Goal: Information Seeking & Learning: Learn about a topic

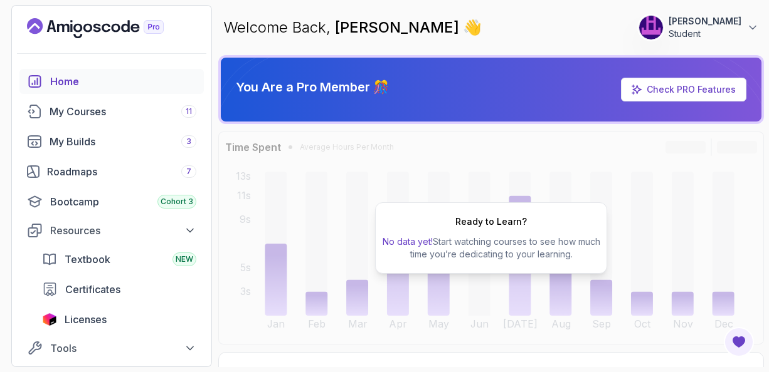
scroll to position [1004, 0]
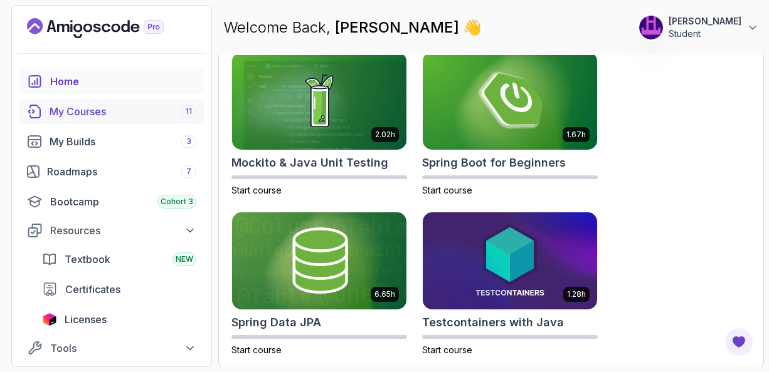
click at [92, 111] on div "My Courses 11" at bounding box center [123, 111] width 147 height 15
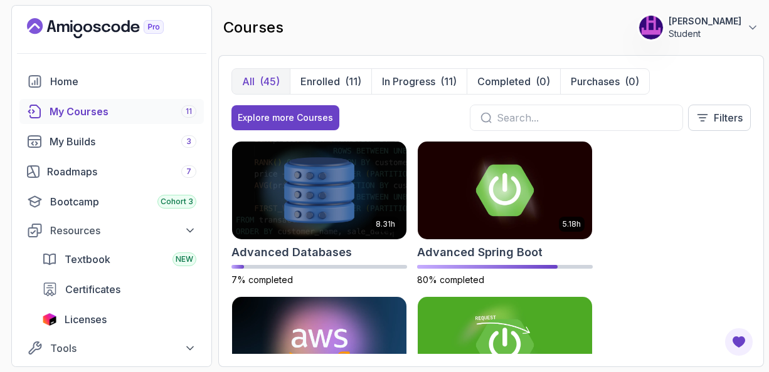
click at [717, 165] on div "8.31h Advanced Databases 7% completed 5.18h Advanced Spring Boot 80% completed …" at bounding box center [490, 247] width 519 height 213
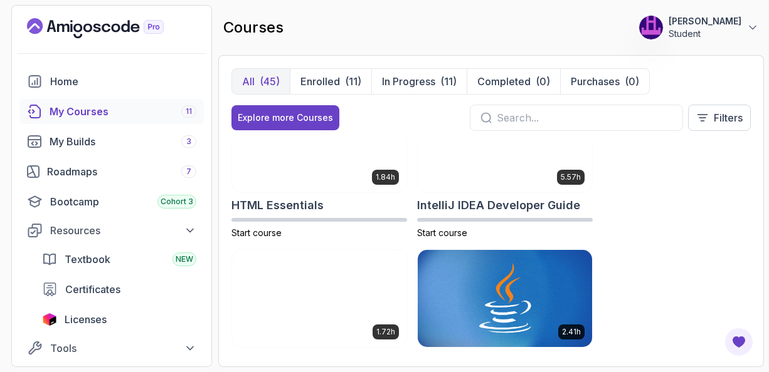
scroll to position [1003, 0]
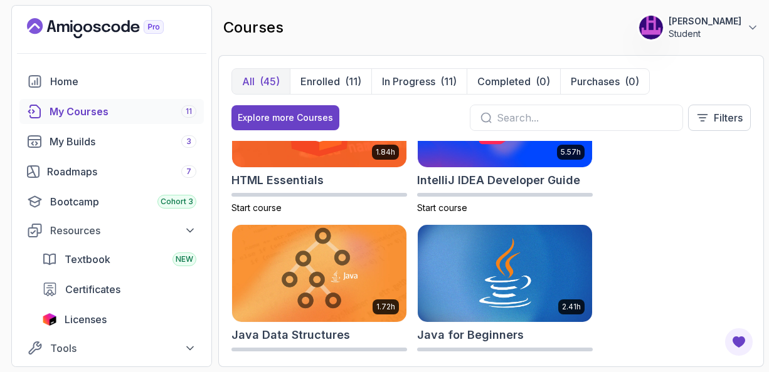
click at [302, 281] on img at bounding box center [319, 274] width 183 height 102
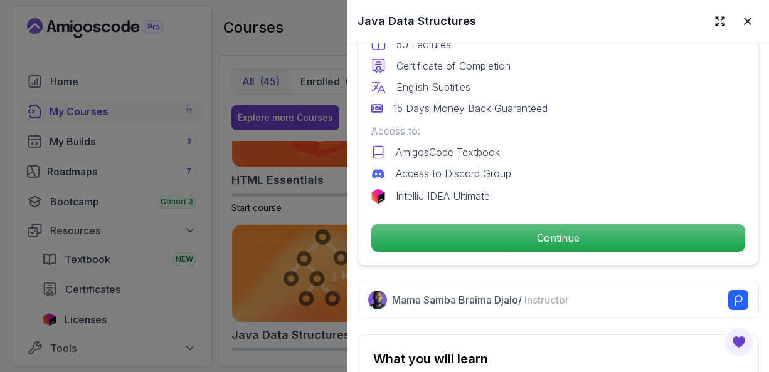
scroll to position [404, 0]
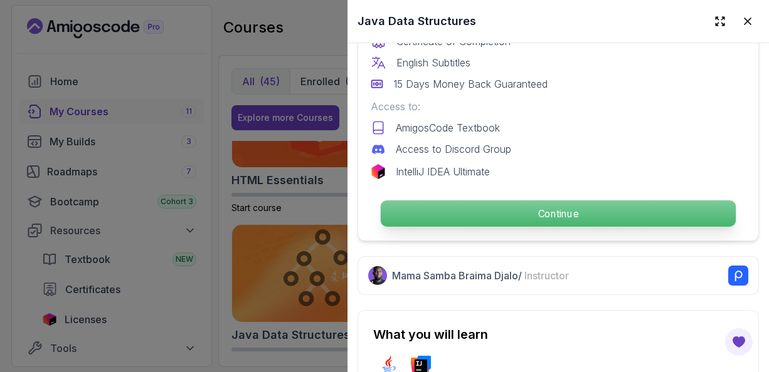
click at [550, 207] on p "Continue" at bounding box center [558, 214] width 355 height 26
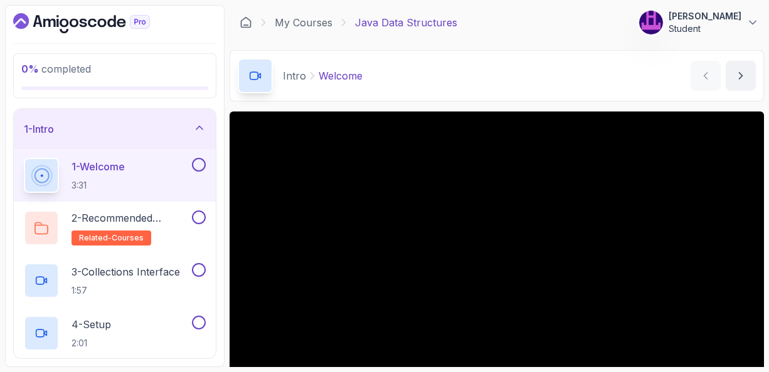
click at [572, 65] on div "Intro Welcome Welcome by [PERSON_NAME]" at bounding box center [496, 75] width 534 height 51
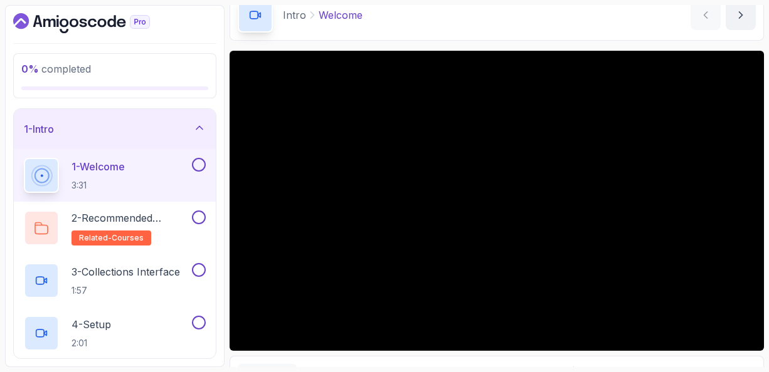
scroll to position [75, 0]
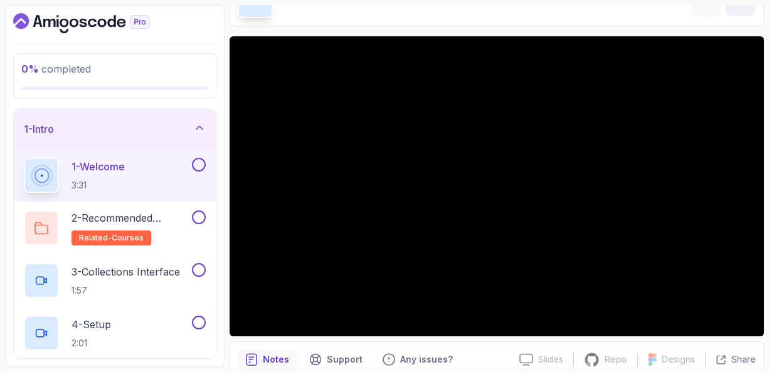
click at [200, 129] on icon at bounding box center [199, 128] width 13 height 13
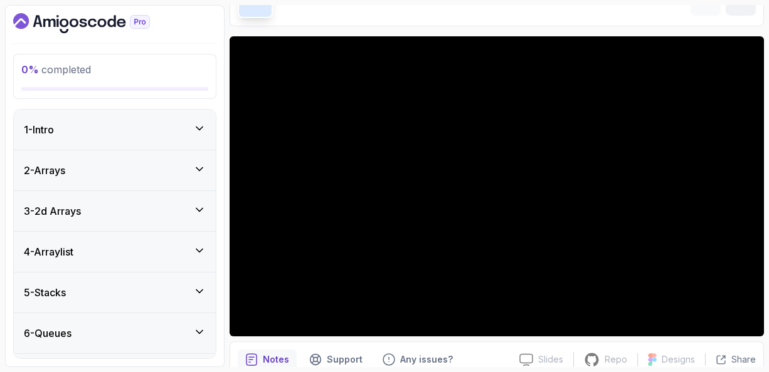
click at [201, 129] on icon at bounding box center [199, 128] width 13 height 13
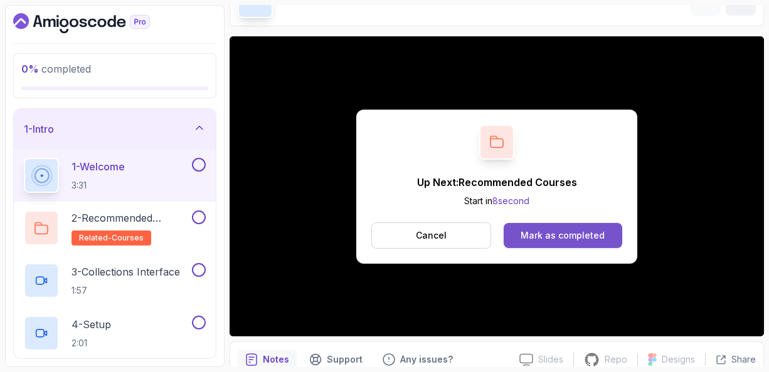
click at [557, 231] on div "Mark as completed" at bounding box center [562, 235] width 84 height 13
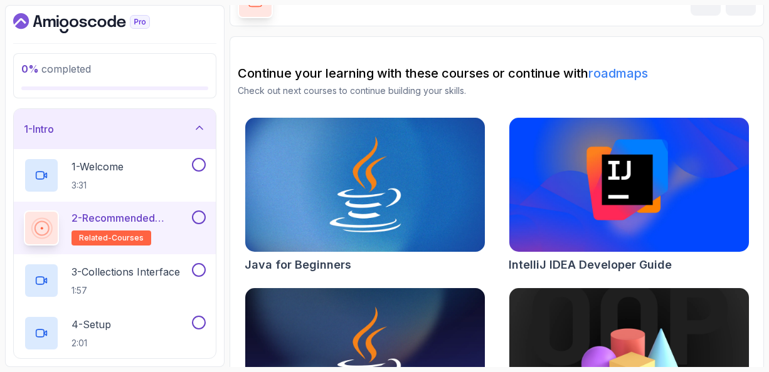
scroll to position [75, 0]
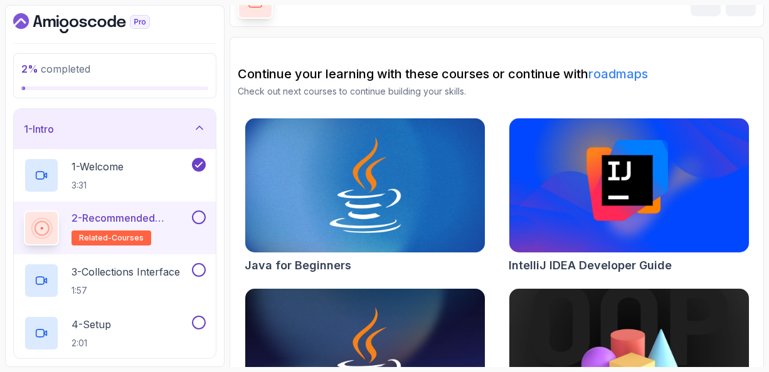
click at [487, 110] on div "Continue your learning with these courses or continue with roadmaps Check out n…" at bounding box center [497, 257] width 518 height 384
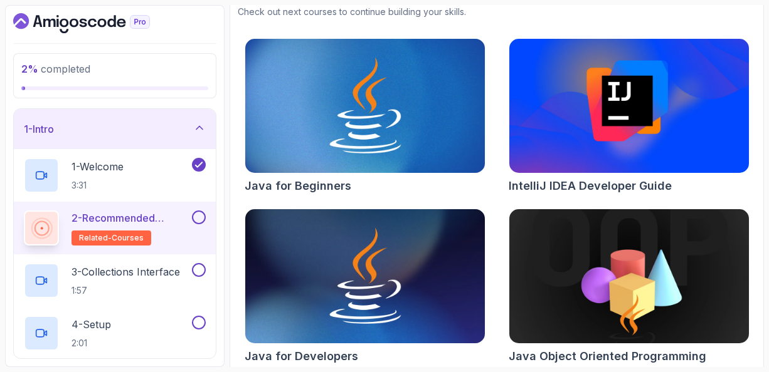
scroll to position [163, 0]
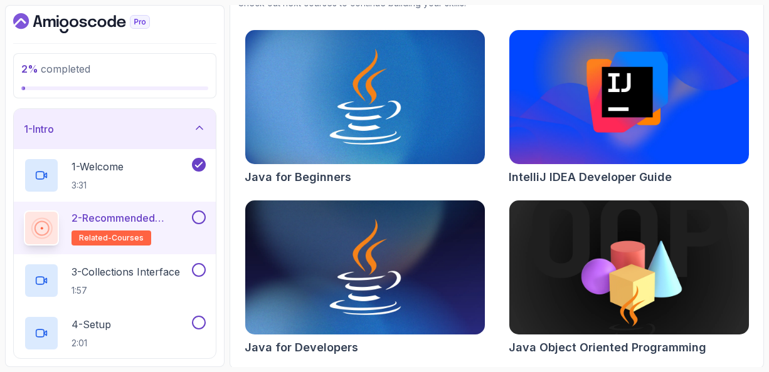
click at [486, 177] on div "Java for Beginners IntelliJ IDEA Developer Guide Java for Developers Java Objec…" at bounding box center [497, 194] width 518 height 331
click at [137, 275] on p "3 - Collections Interface" at bounding box center [125, 272] width 108 height 15
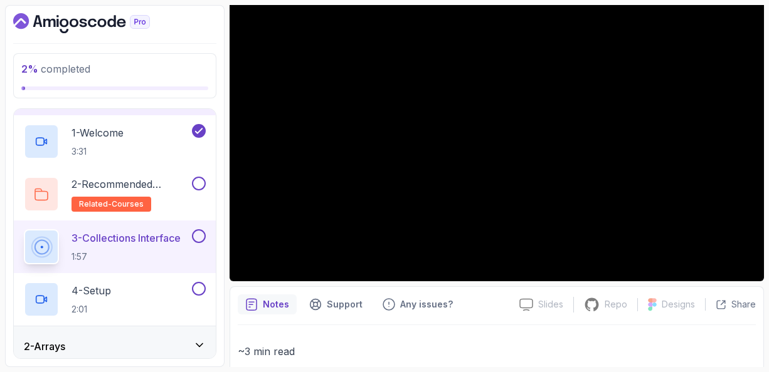
scroll to position [75, 0]
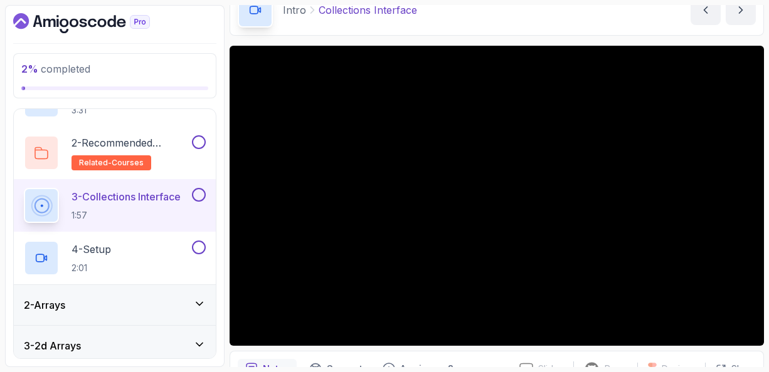
scroll to position [68, 0]
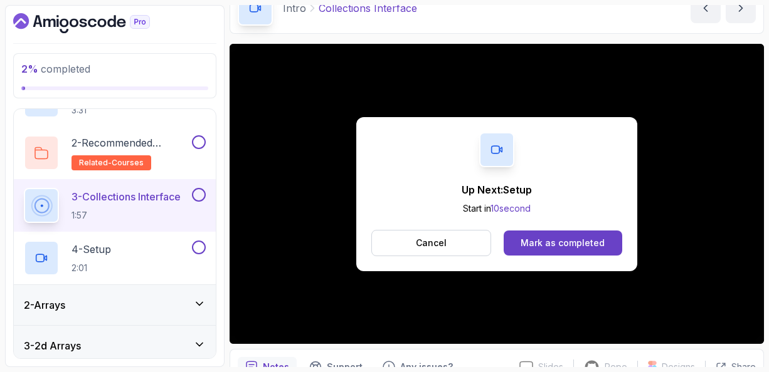
click at [483, 261] on div "Up Next: Setup Start in 10 second Cancel Mark as completed" at bounding box center [496, 194] width 281 height 154
click at [441, 244] on p "Cancel" at bounding box center [431, 243] width 31 height 13
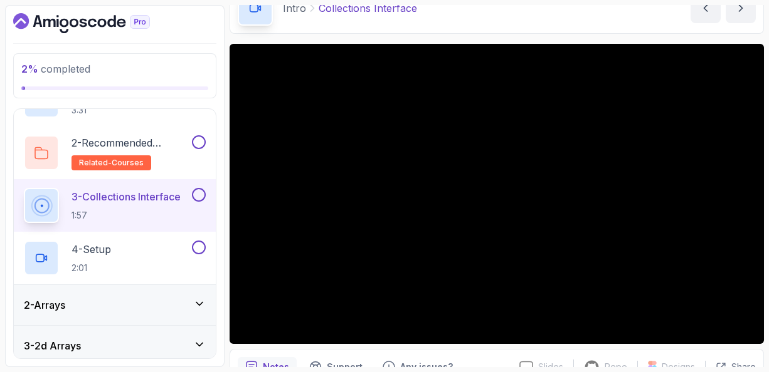
click at [472, 360] on div "Notes Support Any issues?" at bounding box center [373, 367] width 271 height 20
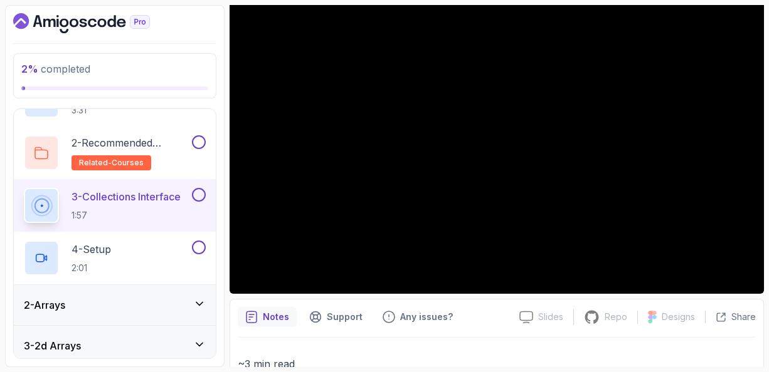
scroll to position [93, 0]
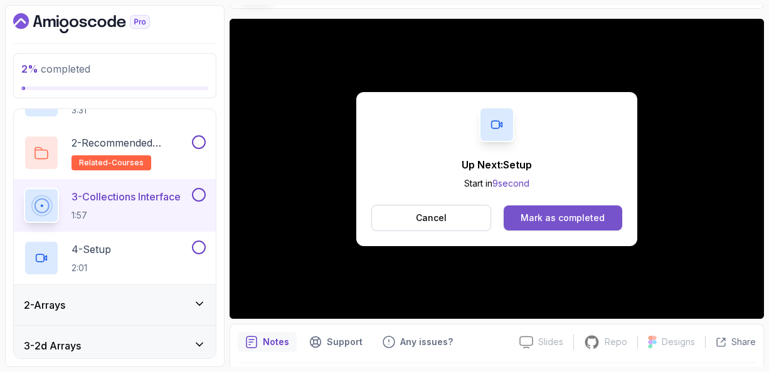
click at [549, 213] on div "Mark as completed" at bounding box center [562, 218] width 84 height 13
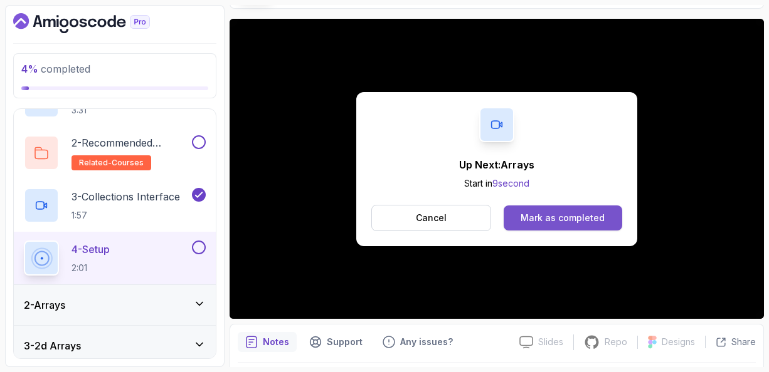
click at [569, 210] on button "Mark as completed" at bounding box center [562, 218] width 118 height 25
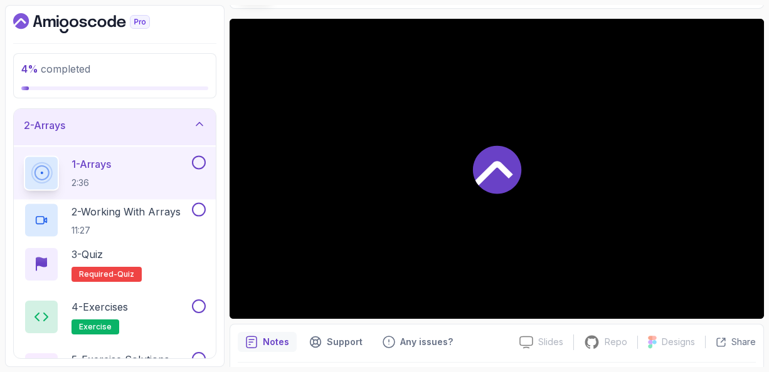
scroll to position [45, 0]
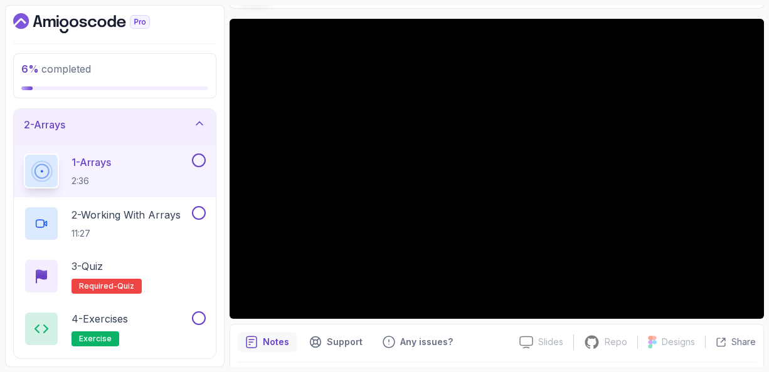
click at [492, 334] on div "Notes Support Any issues?" at bounding box center [373, 342] width 271 height 20
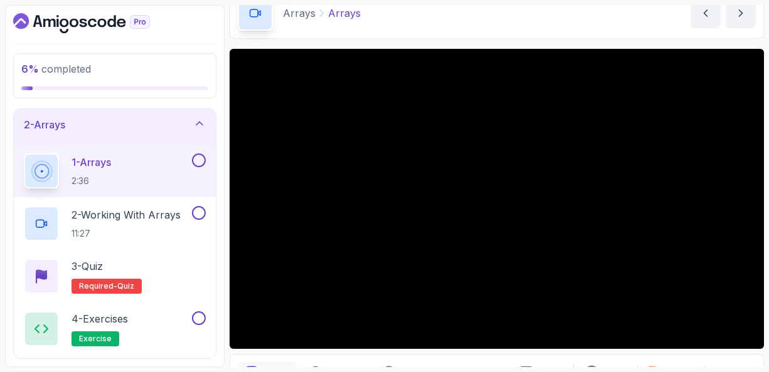
scroll to position [38, 0]
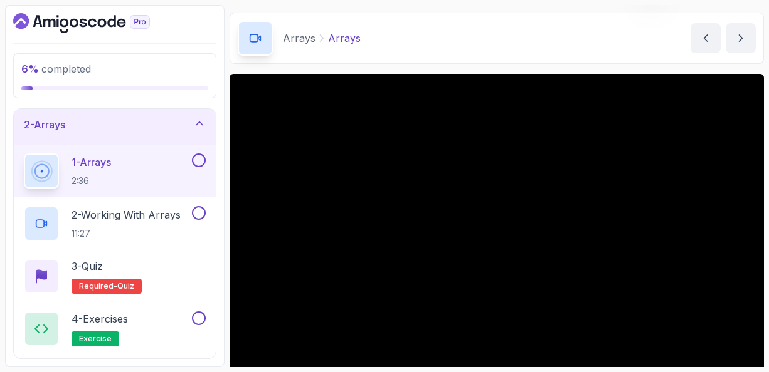
click at [458, 46] on div "Arrays Arrays Arrays by [PERSON_NAME]" at bounding box center [496, 38] width 534 height 51
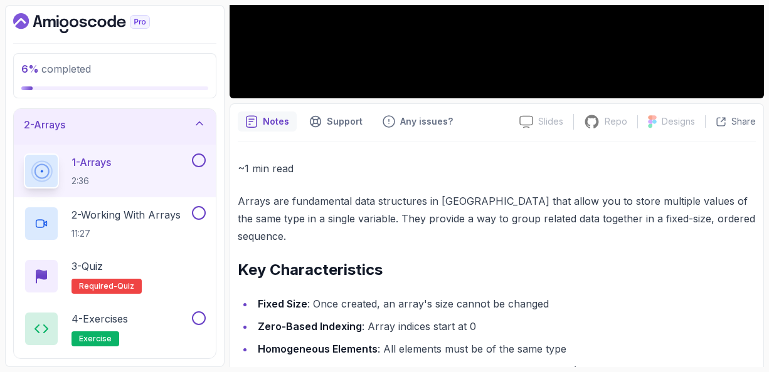
scroll to position [339, 0]
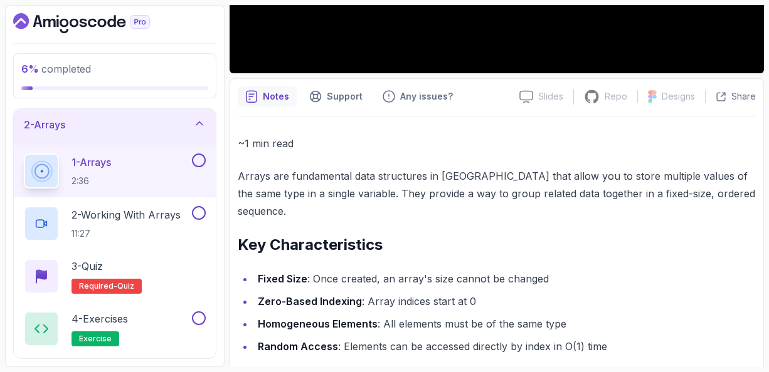
click at [483, 106] on div "Notes Support Any issues? Slides Slides not available Repo Repository not avail…" at bounding box center [496, 232] width 534 height 308
click at [497, 129] on div "~1 min read Arrays are fundamental data structures in [GEOGRAPHIC_DATA] that al…" at bounding box center [497, 247] width 518 height 261
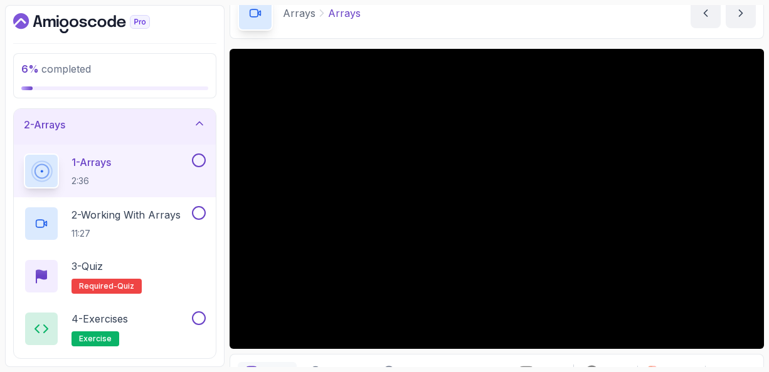
scroll to position [88, 0]
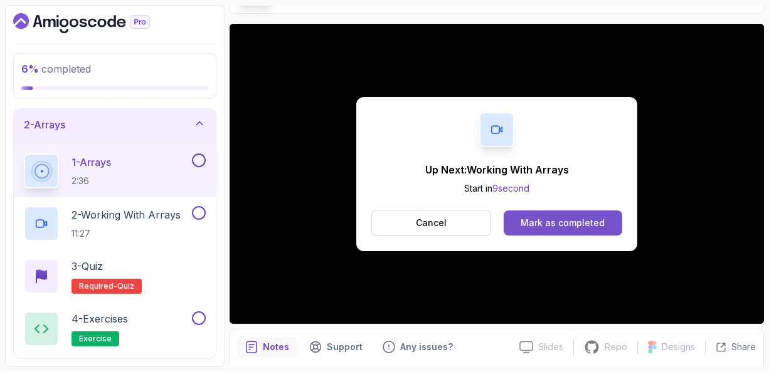
click at [552, 225] on div "Mark as completed" at bounding box center [562, 223] width 84 height 13
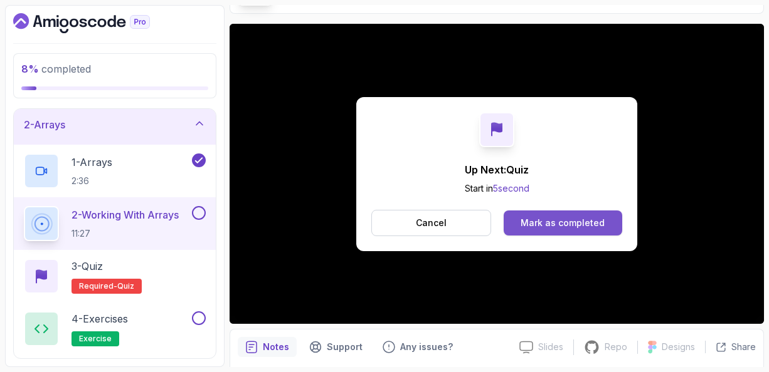
click at [550, 218] on div "Mark as completed" at bounding box center [562, 223] width 84 height 13
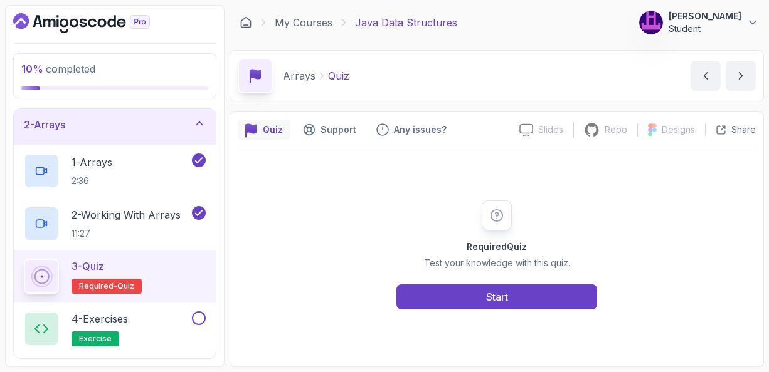
click at [472, 103] on main "My Courses Java Data Structures 416 Points [PERSON_NAME] Student 3 - Arrays 10 …" at bounding box center [496, 186] width 534 height 362
click at [466, 100] on div "Arrays Quiz Quiz by [PERSON_NAME]" at bounding box center [496, 75] width 534 height 51
click at [90, 335] on span "exercise" at bounding box center [95, 339] width 33 height 10
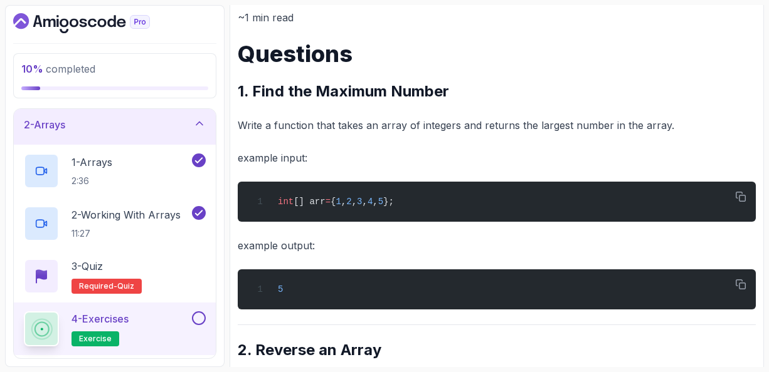
scroll to position [134, 0]
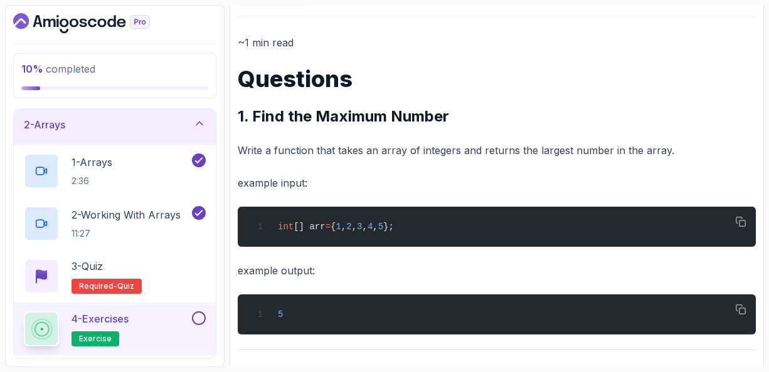
click at [616, 66] on h1 "Questions" at bounding box center [497, 78] width 518 height 25
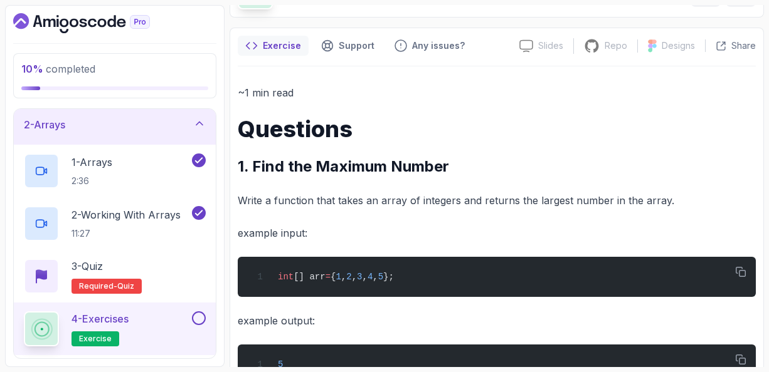
scroll to position [59, 0]
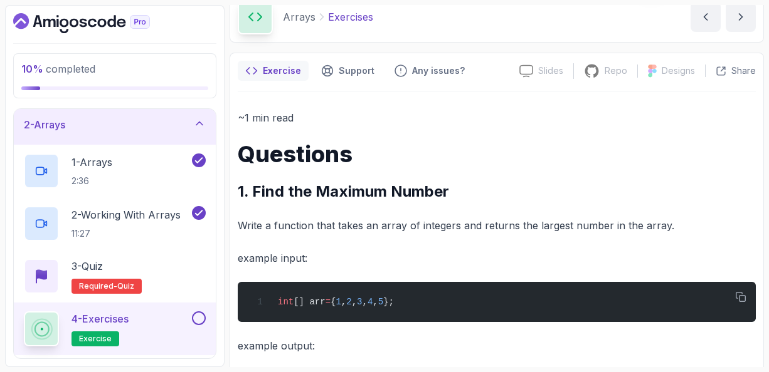
click at [718, 182] on h2 "1. Find the Maximum Number" at bounding box center [497, 192] width 518 height 20
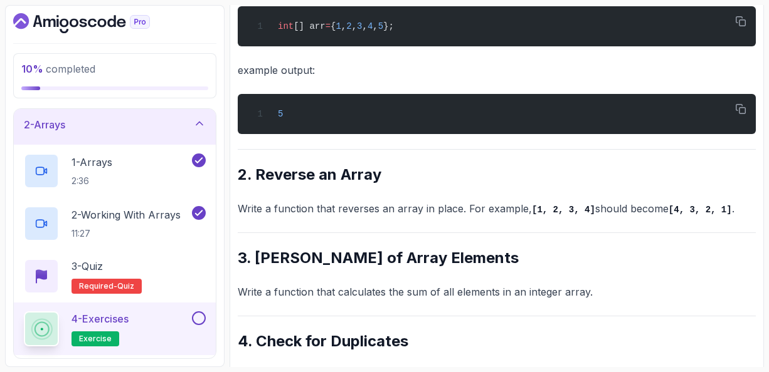
scroll to position [360, 0]
